Goal: Find specific page/section: Find specific page/section

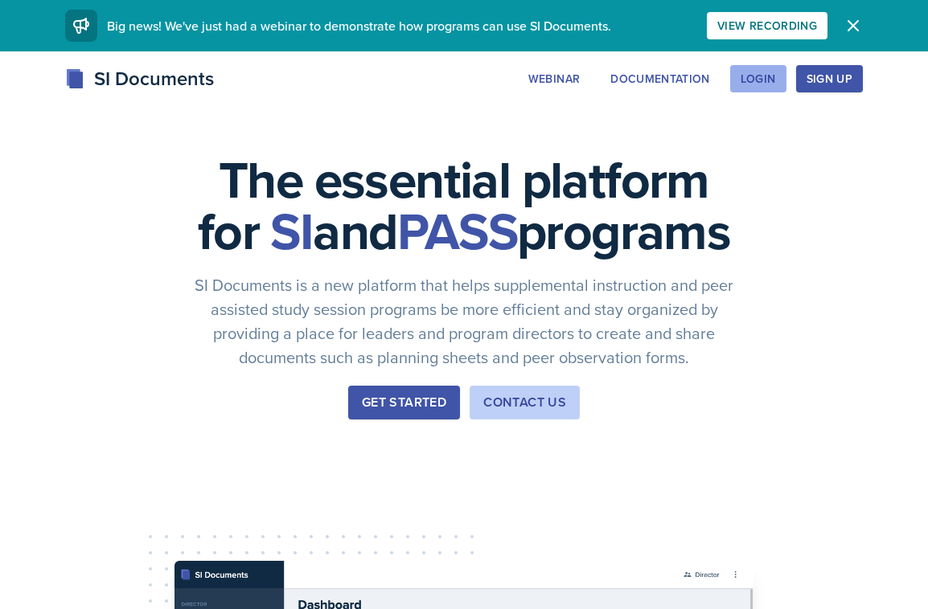
click at [749, 74] on div "Login" at bounding box center [758, 78] width 35 height 13
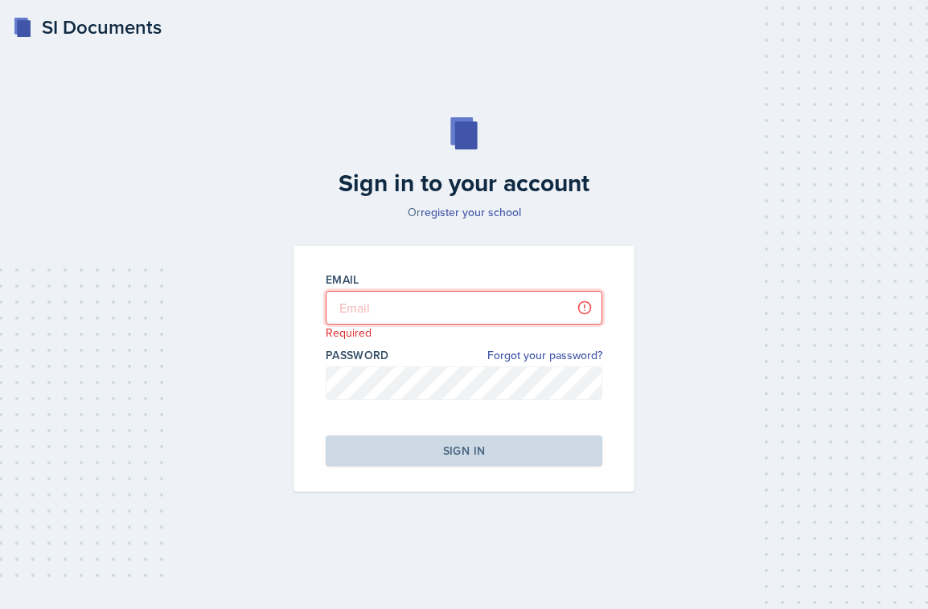
type input "[EMAIL_ADDRESS][DOMAIN_NAME]"
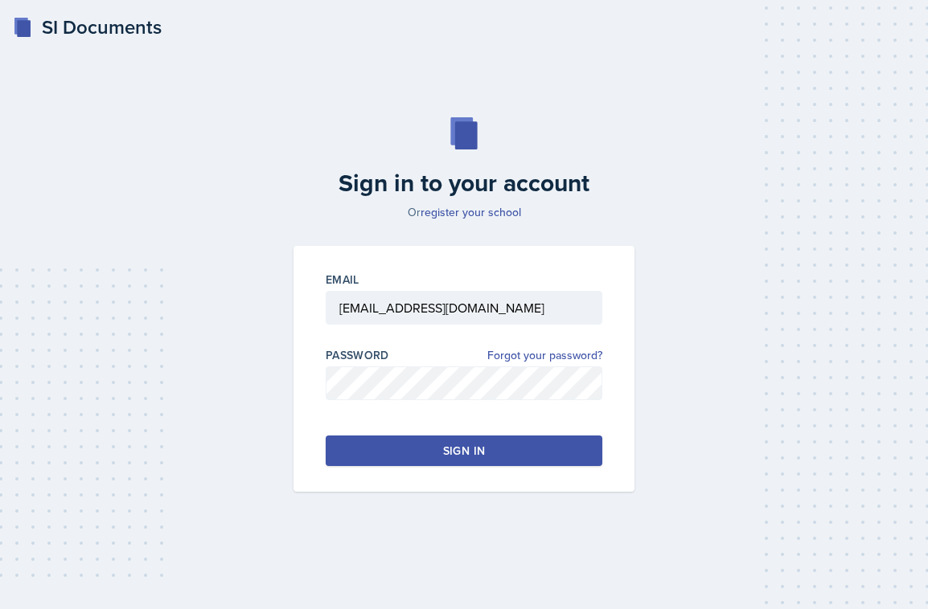
click at [438, 461] on button "Sign in" at bounding box center [464, 451] width 277 height 31
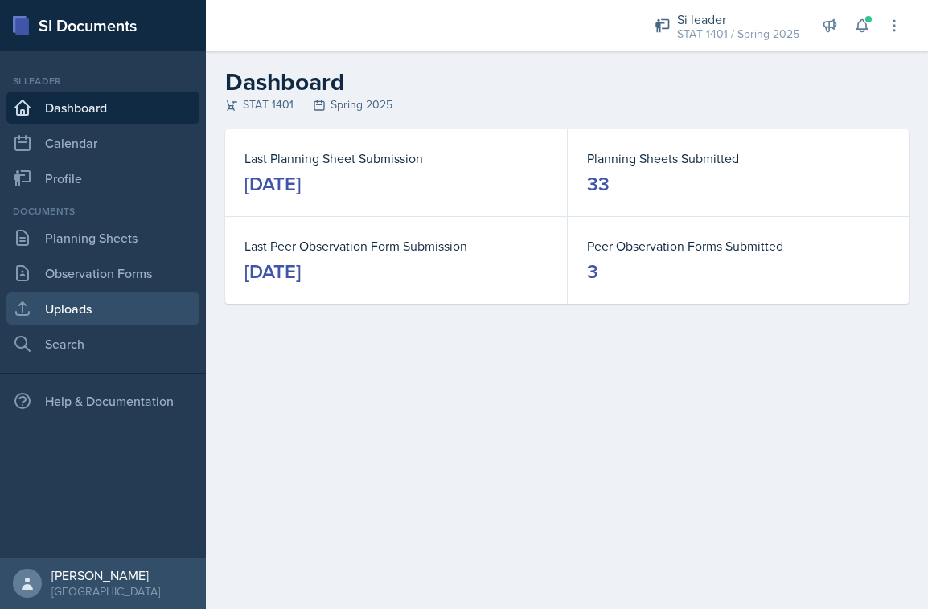
click at [92, 303] on link "Uploads" at bounding box center [102, 309] width 193 height 32
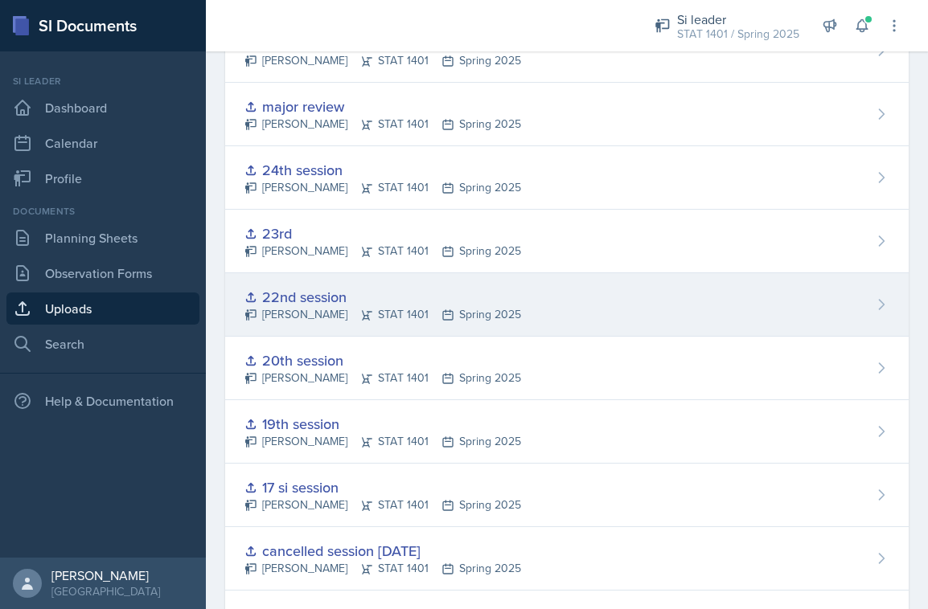
scroll to position [342, 0]
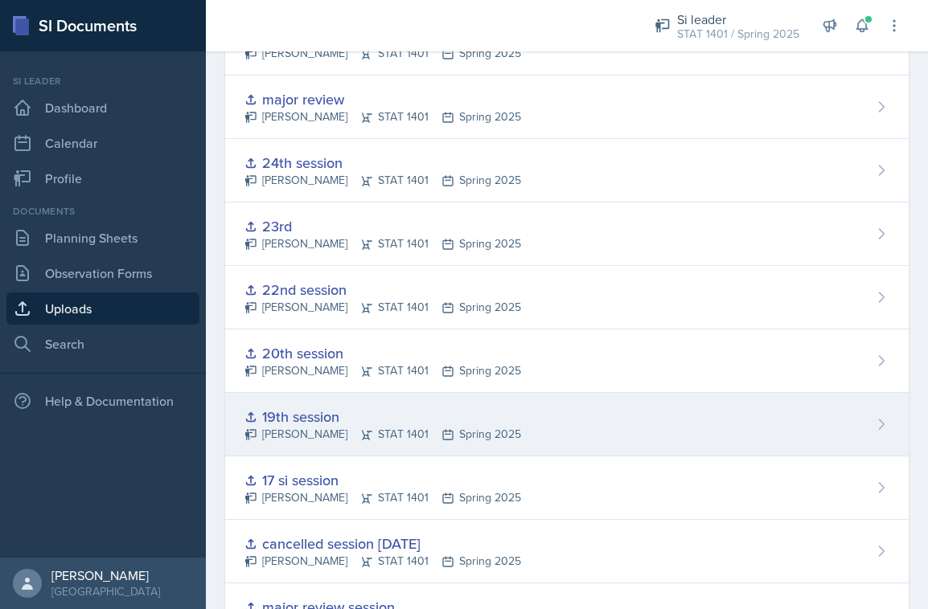
click at [296, 417] on div "19th session" at bounding box center [382, 417] width 277 height 22
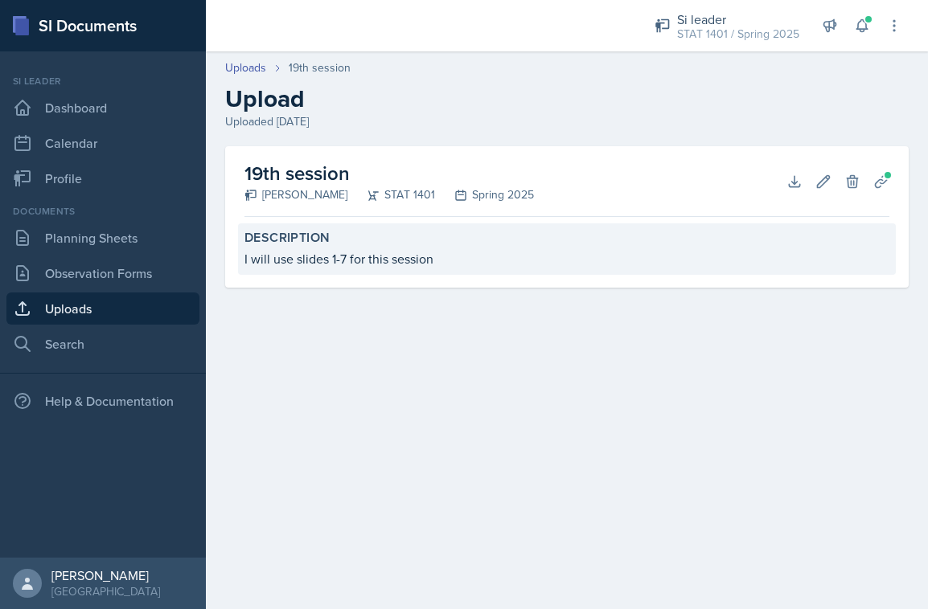
click at [339, 255] on div "I will use slides 1-7 for this session" at bounding box center [566, 258] width 645 height 19
